Goal: Task Accomplishment & Management: Manage account settings

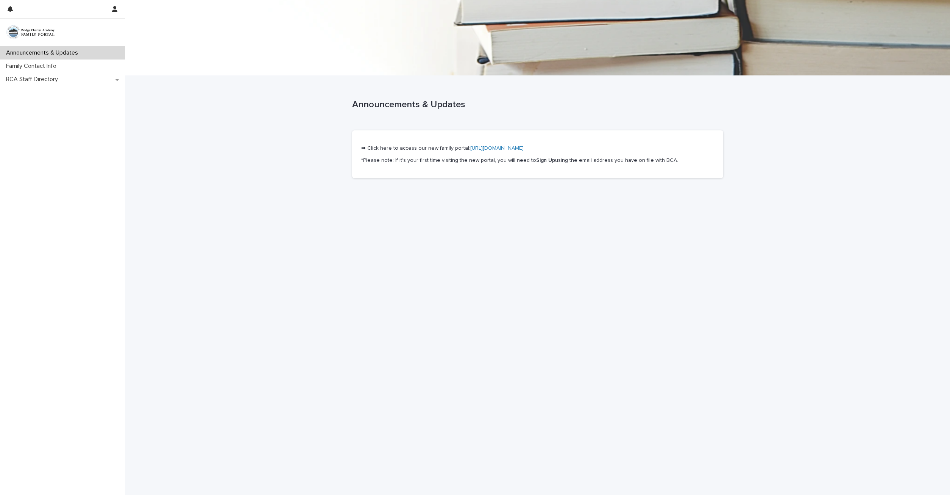
click at [479, 148] on link "[URL][DOMAIN_NAME]" at bounding box center [496, 147] width 53 height 5
click at [54, 51] on p "Announcements & Updates" at bounding box center [43, 52] width 81 height 7
click at [39, 53] on p "Announcements & Updates" at bounding box center [43, 52] width 81 height 7
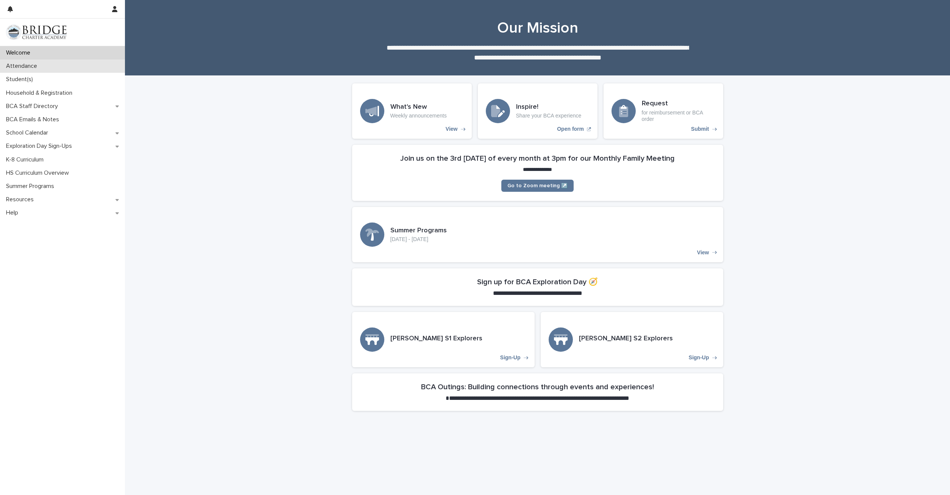
click at [27, 65] on p "Attendance" at bounding box center [23, 65] width 40 height 7
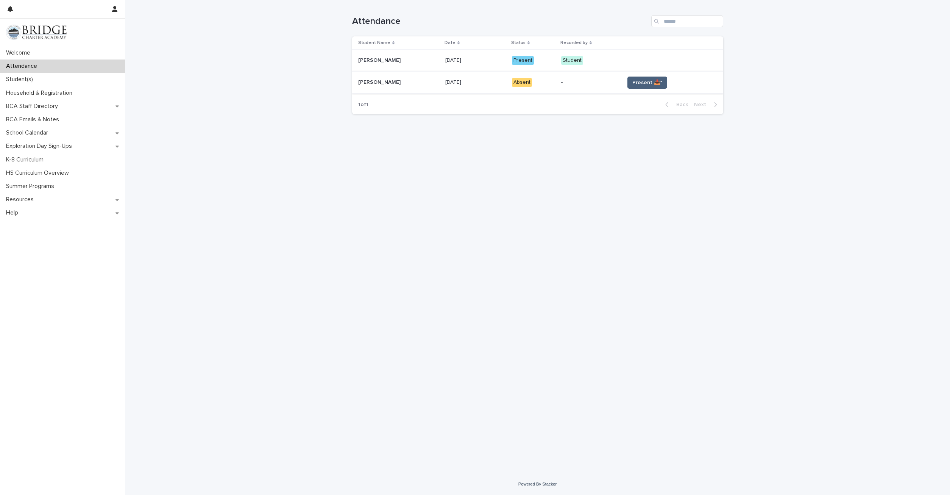
click at [633, 84] on span "Present 📥*" at bounding box center [648, 83] width 30 height 8
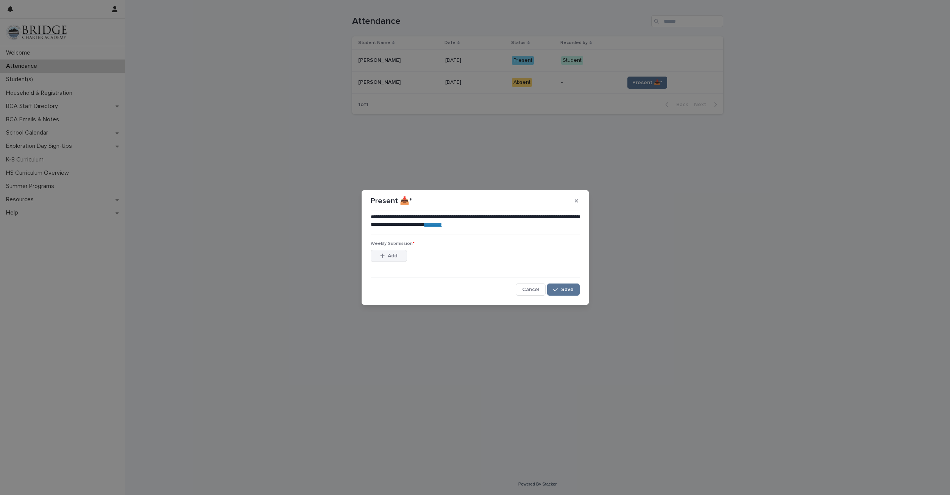
click at [382, 253] on icon "button" at bounding box center [382, 255] width 5 height 5
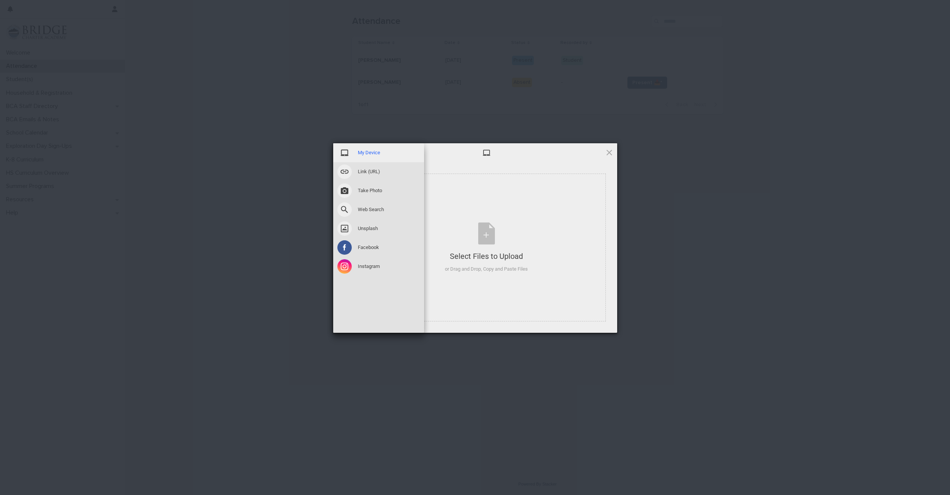
click at [359, 151] on span "My Device" at bounding box center [369, 152] width 22 height 7
click at [363, 152] on span "My Device" at bounding box center [369, 152] width 22 height 7
click at [369, 155] on span "My Device" at bounding box center [369, 152] width 22 height 7
click at [342, 151] on span at bounding box center [344, 152] width 14 height 14
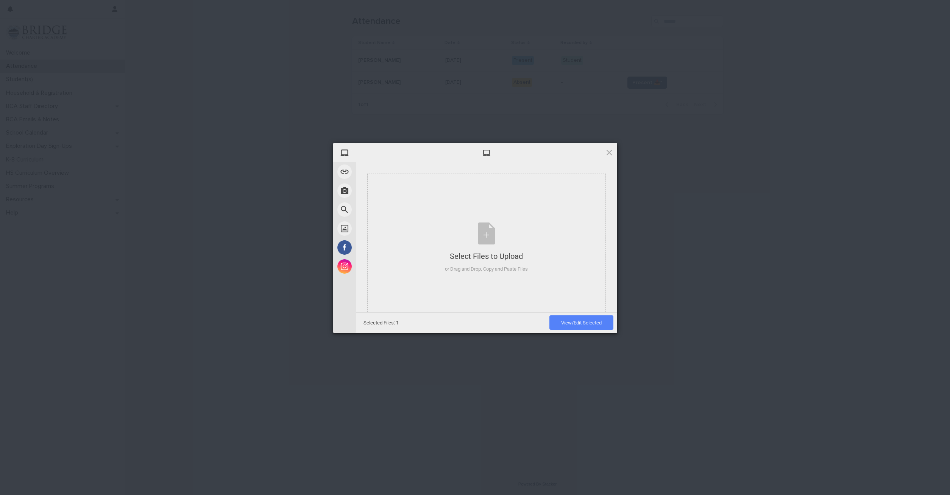
click at [587, 323] on span "View/Edit Selected" at bounding box center [581, 323] width 41 height 6
click at [607, 211] on span at bounding box center [606, 212] width 4 height 4
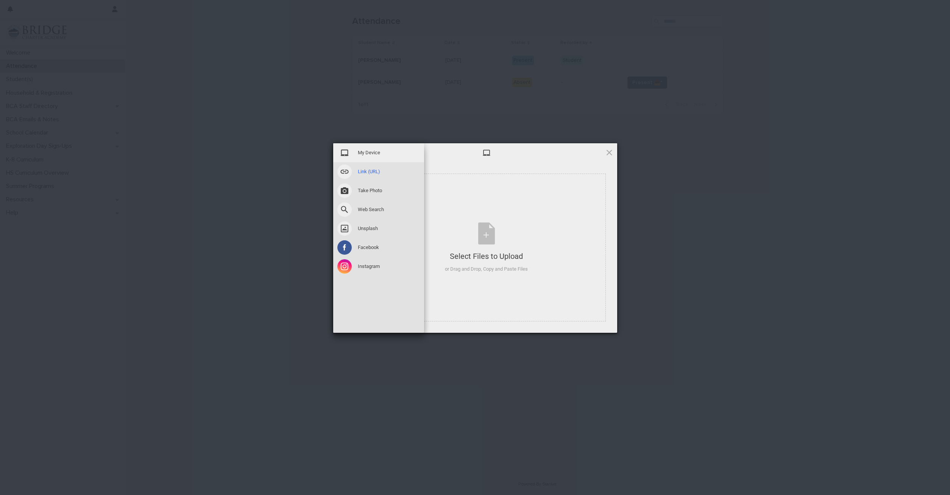
click at [380, 172] on span "Link (URL)" at bounding box center [369, 171] width 22 height 7
click at [378, 190] on span "Take Photo" at bounding box center [370, 190] width 24 height 7
click at [345, 207] on span at bounding box center [344, 209] width 14 height 14
click at [370, 226] on span "Unsplash" at bounding box center [368, 228] width 20 height 7
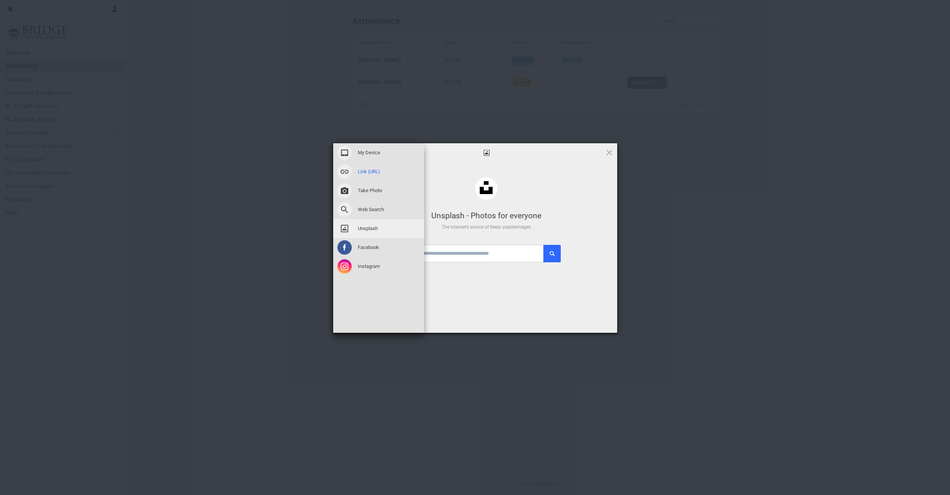
click at [369, 164] on div "Link (URL)" at bounding box center [378, 171] width 91 height 19
click at [371, 148] on div "My Device" at bounding box center [378, 152] width 91 height 19
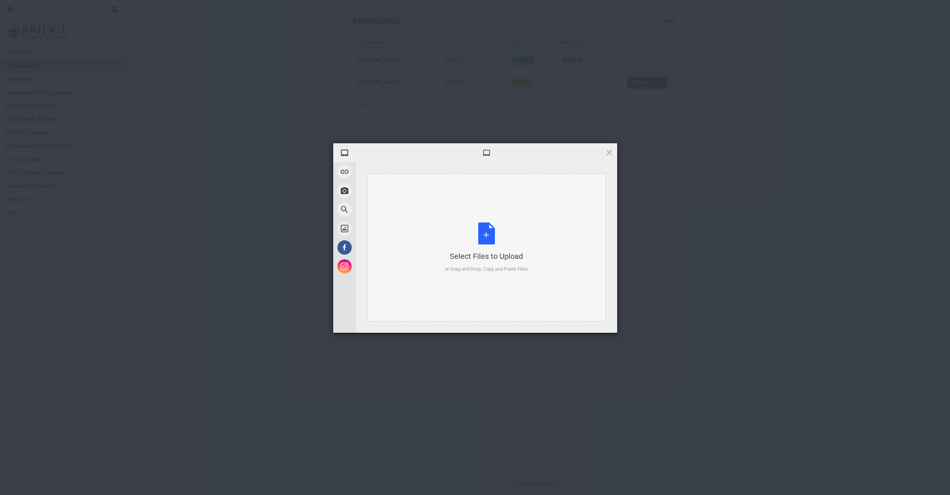
click at [489, 233] on div "Select Files to Upload or Drag and Drop, Copy and Paste Files" at bounding box center [486, 247] width 83 height 50
click at [590, 316] on span "Upload 1" at bounding box center [594, 322] width 38 height 14
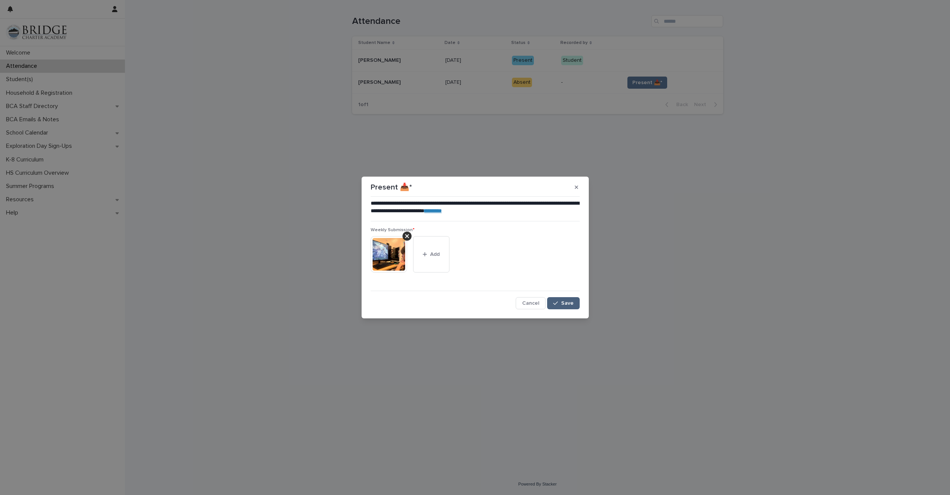
click at [561, 301] on button "Save" at bounding box center [563, 303] width 32 height 12
click at [559, 303] on div "button" at bounding box center [557, 302] width 8 height 5
